Goal: Task Accomplishment & Management: Manage account settings

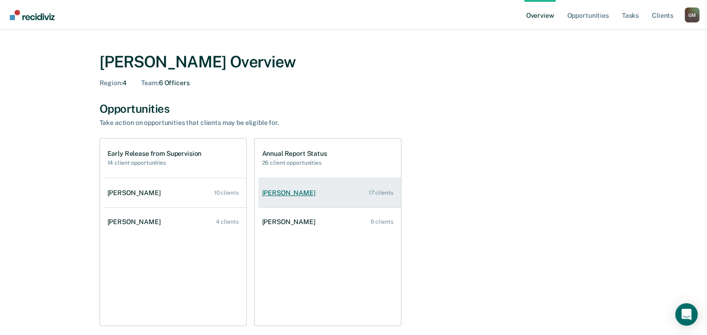
click at [266, 195] on div "[PERSON_NAME]" at bounding box center [290, 193] width 57 height 8
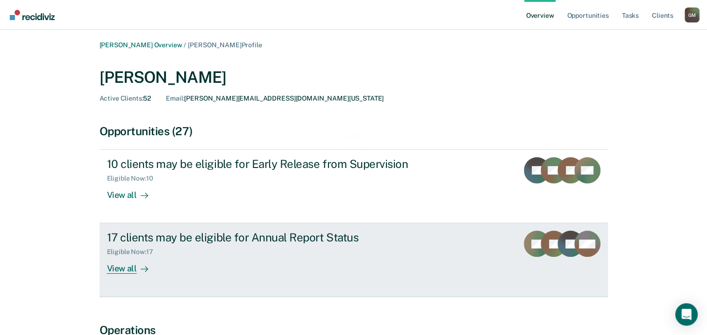
click at [141, 238] on div "17 clients may be eligible for Annual Report Status" at bounding box center [271, 237] width 328 height 14
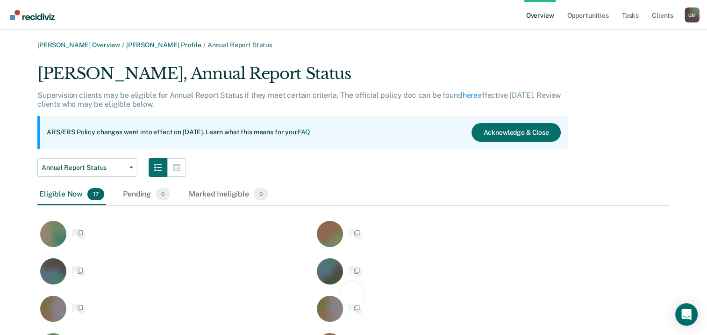
scroll to position [485, 625]
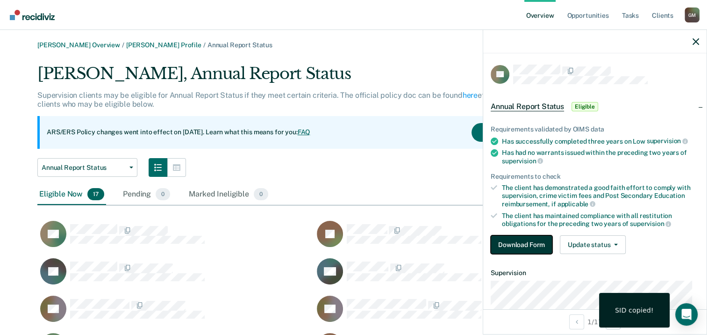
click at [534, 247] on button "Download Form" at bounding box center [522, 244] width 62 height 19
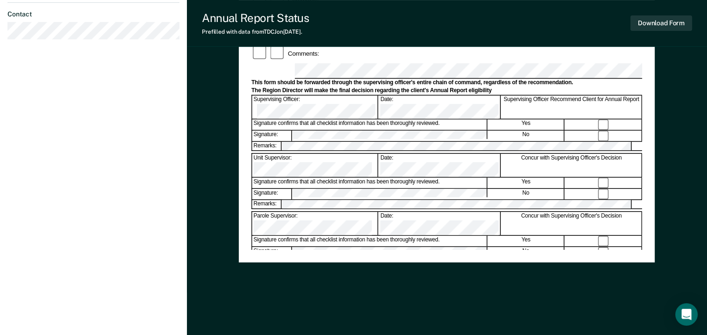
scroll to position [217, 0]
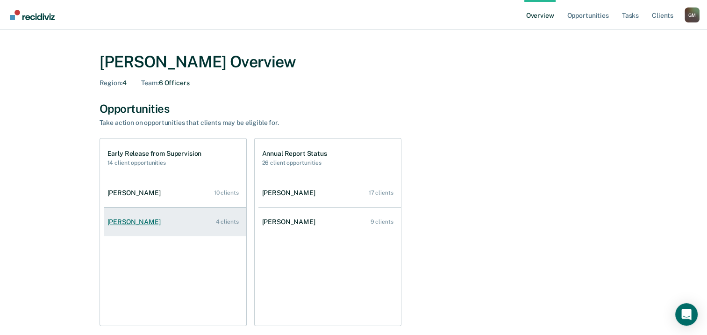
click at [123, 223] on div "[PERSON_NAME]" at bounding box center [136, 222] width 57 height 8
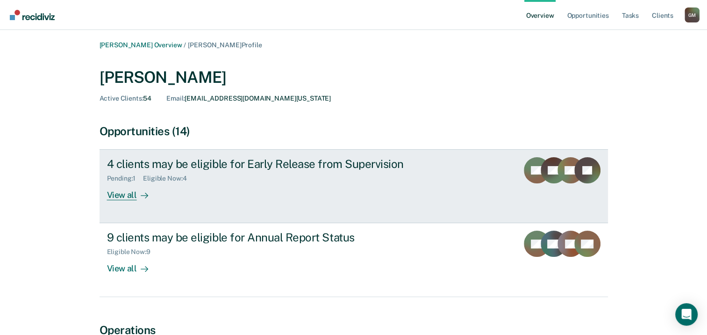
click at [133, 196] on div "View all" at bounding box center [133, 191] width 52 height 18
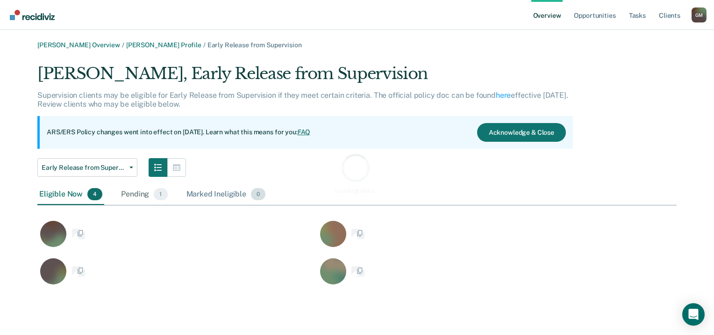
scroll to position [223, 632]
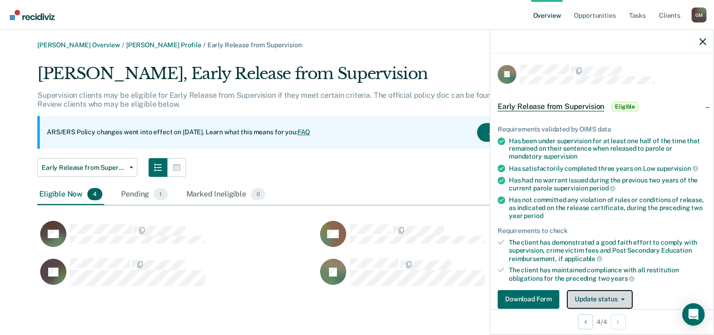
click at [595, 295] on button "Update status" at bounding box center [600, 299] width 66 height 19
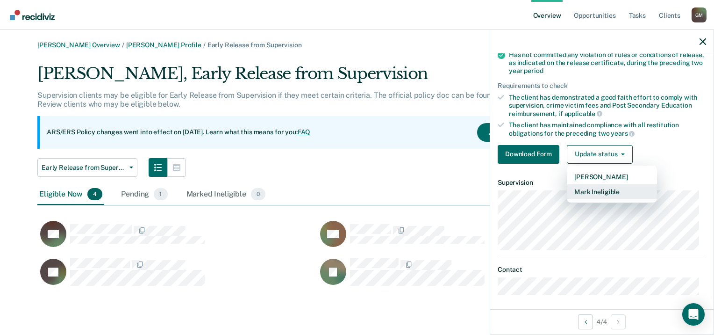
scroll to position [146, 0]
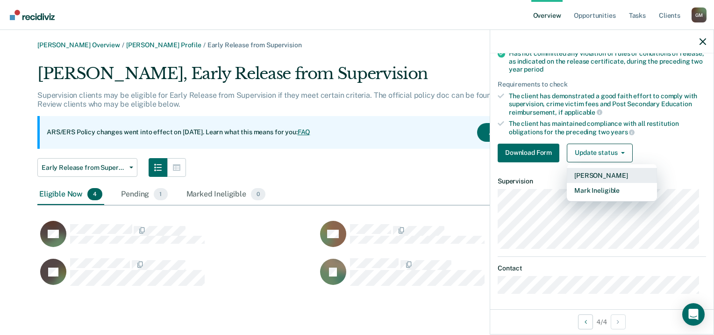
click at [634, 172] on button "[PERSON_NAME]" at bounding box center [612, 175] width 90 height 15
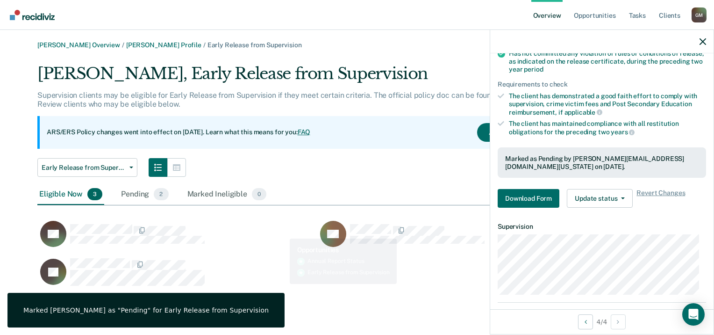
click at [275, 291] on div "JG" at bounding box center [177, 276] width 280 height 37
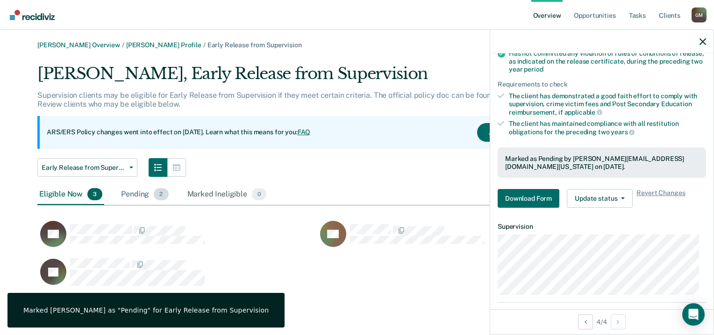
click at [154, 194] on span "2" at bounding box center [161, 194] width 14 height 12
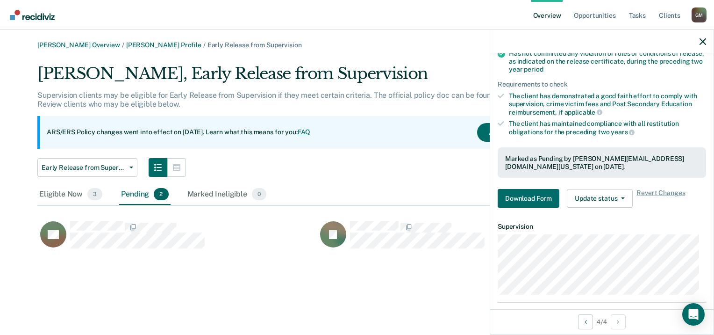
click at [405, 164] on div "Early Release from Supervision Annual Report Status Early Release from Supervis…" at bounding box center [305, 167] width 536 height 19
click at [389, 173] on div "Early Release from Supervision Annual Report Status Early Release from Supervis…" at bounding box center [305, 167] width 536 height 19
click at [703, 43] on icon "button" at bounding box center [703, 41] width 7 height 7
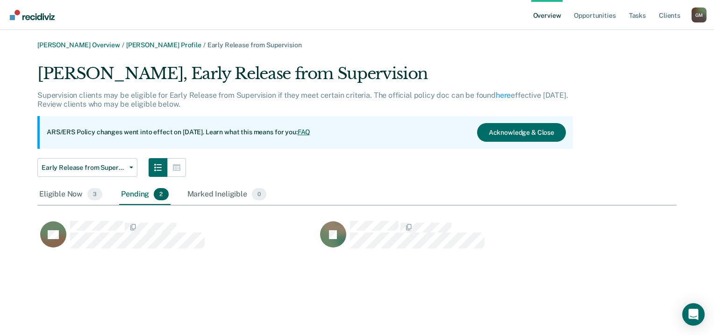
click at [335, 195] on div "Eligible Now 3 Pending 2 Marked Ineligible 0" at bounding box center [357, 194] width 640 height 21
click at [504, 133] on button "Acknowledge & Close" at bounding box center [521, 132] width 89 height 19
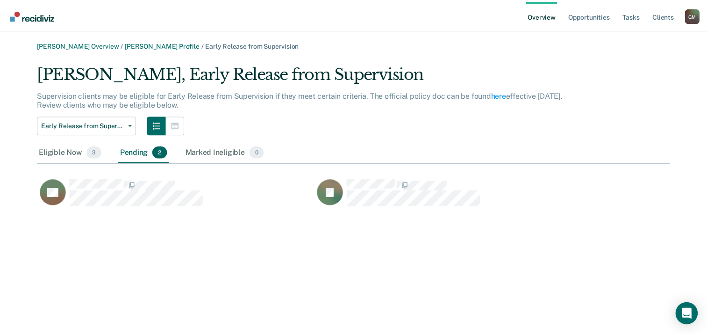
scroll to position [144, 632]
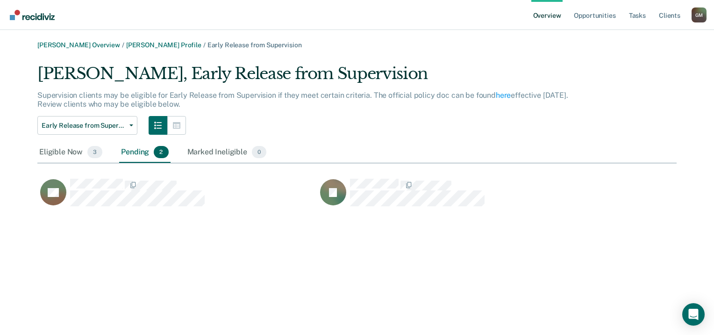
click at [155, 150] on span "2" at bounding box center [161, 152] width 14 height 12
click at [156, 152] on span "2" at bounding box center [161, 152] width 14 height 12
click at [43, 21] on link "Main navigation" at bounding box center [32, 15] width 50 height 16
